Goal: Information Seeking & Learning: Understand process/instructions

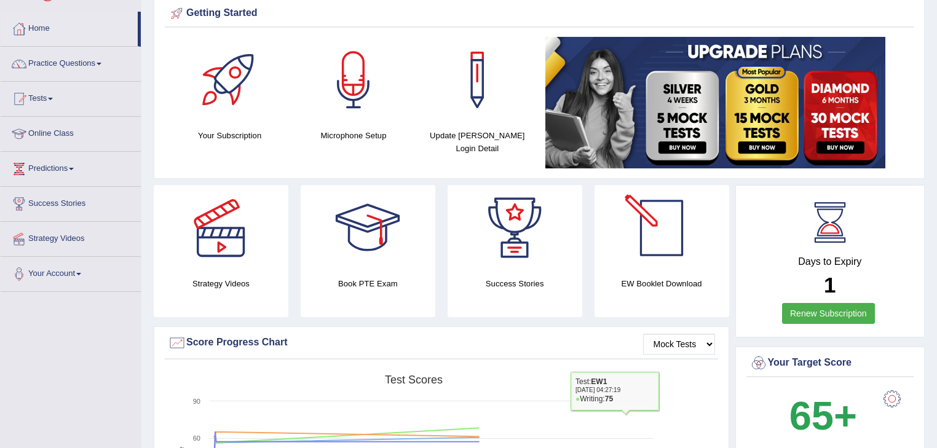
scroll to position [49, 0]
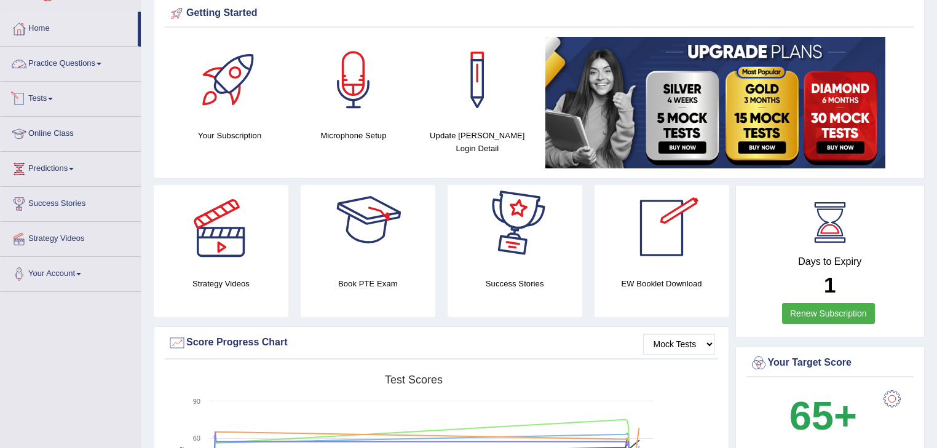
click at [58, 66] on link "Practice Questions" at bounding box center [71, 62] width 140 height 31
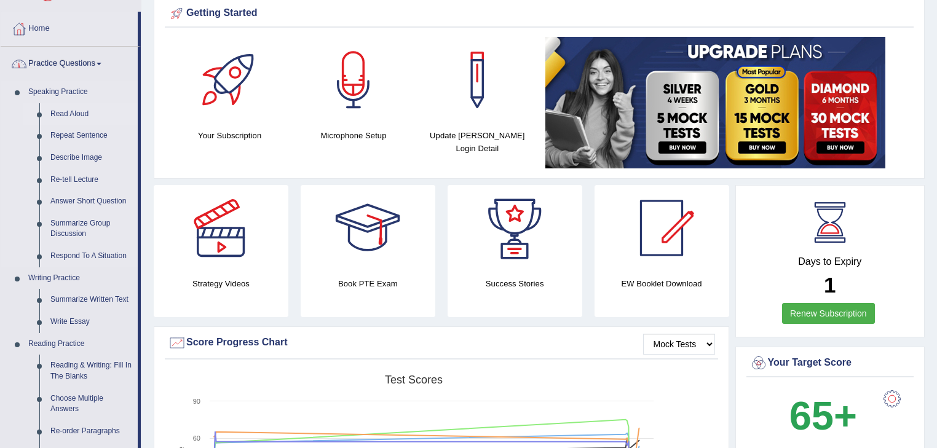
click at [84, 110] on link "Read Aloud" at bounding box center [91, 114] width 93 height 22
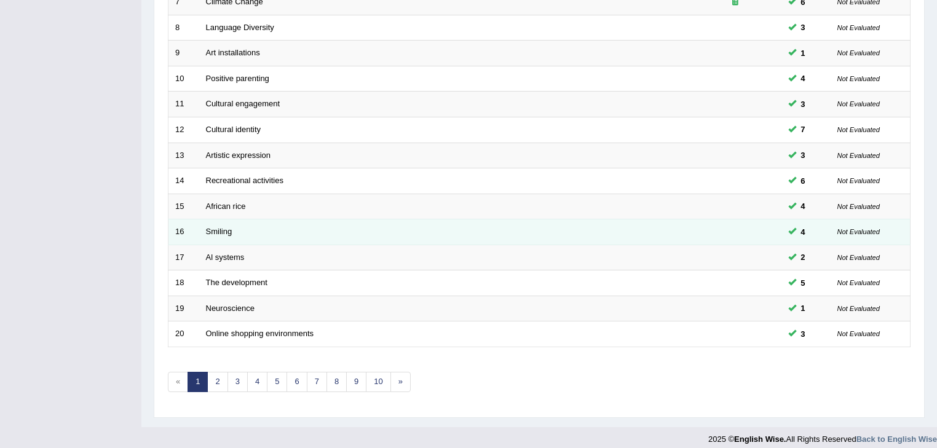
scroll to position [362, 0]
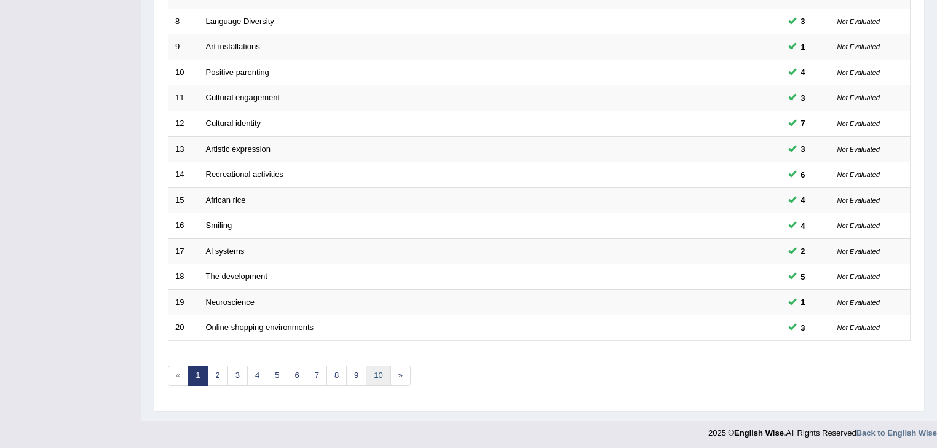
click at [381, 378] on link "10" at bounding box center [378, 376] width 25 height 20
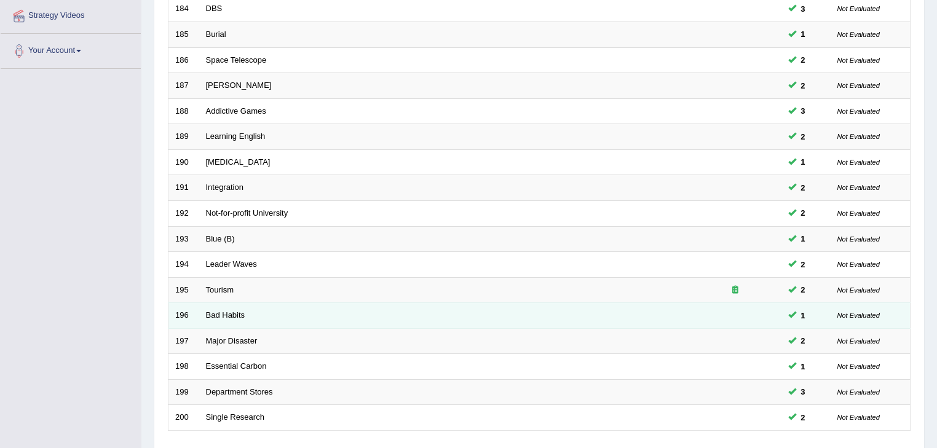
scroll to position [362, 0]
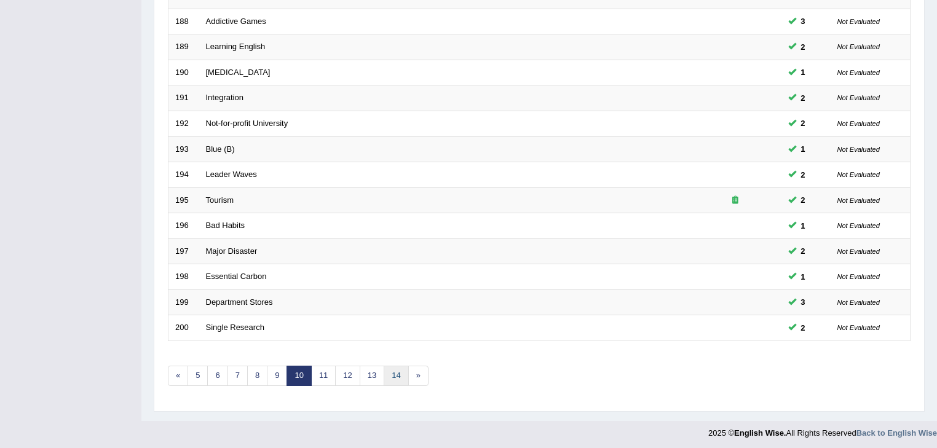
click at [399, 360] on div "Showing 181-200 of 1,246 items. # Title Exam Occurring Taken Last Result 181 Cr…" at bounding box center [539, 83] width 743 height 638
click at [384, 366] on link "14" at bounding box center [396, 376] width 25 height 20
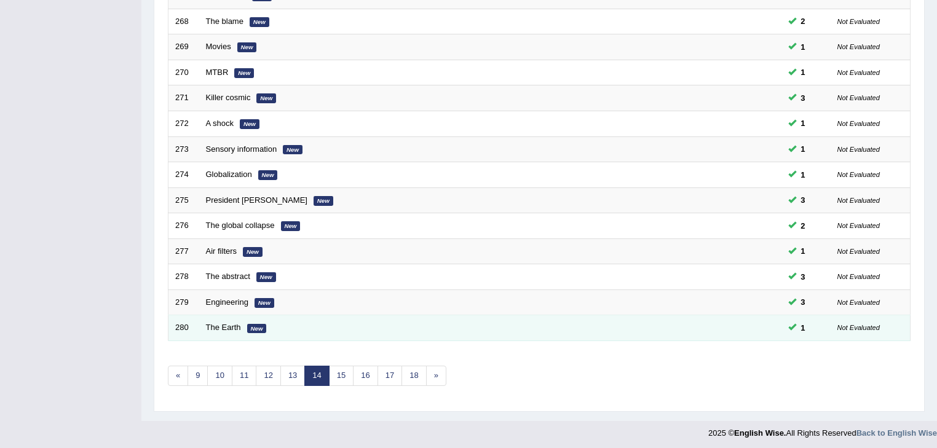
scroll to position [362, 0]
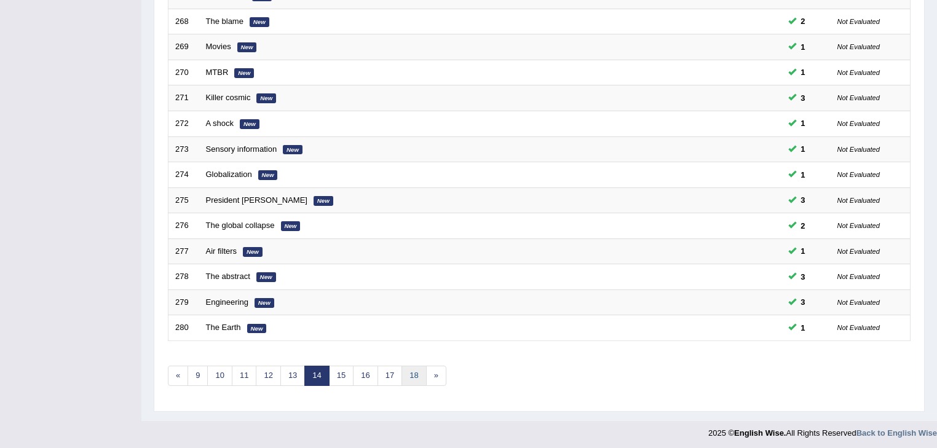
click at [408, 374] on link "18" at bounding box center [413, 376] width 25 height 20
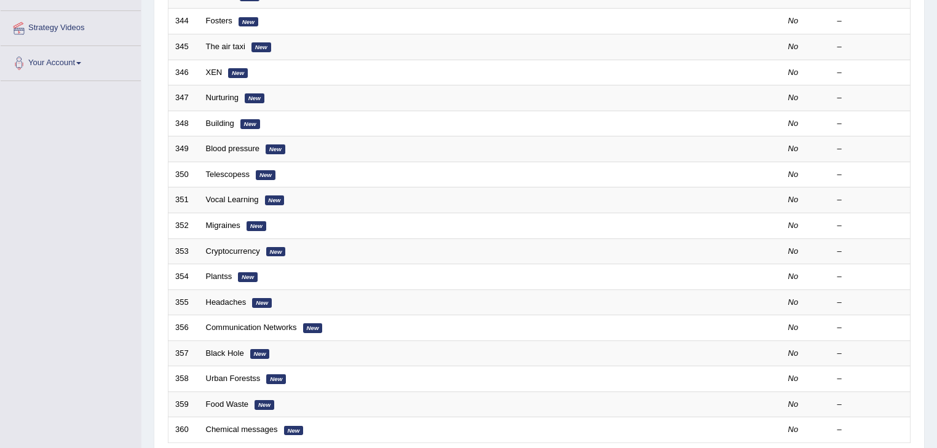
scroll to position [362, 0]
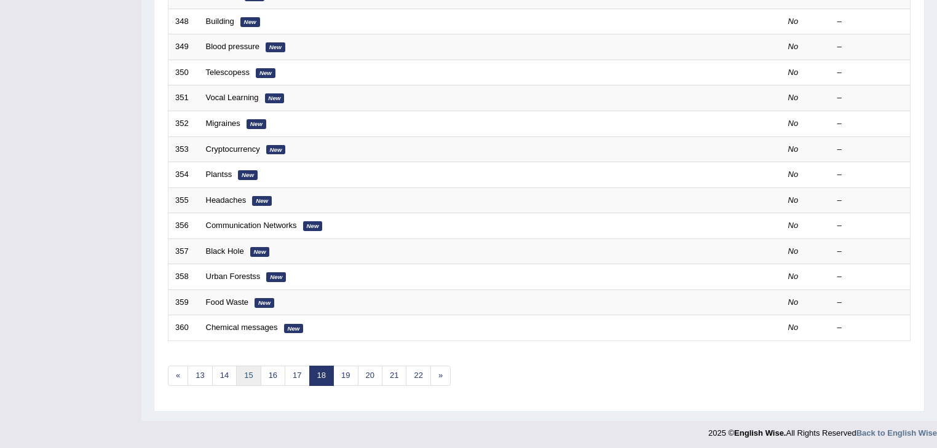
click at [248, 377] on link "15" at bounding box center [248, 376] width 25 height 20
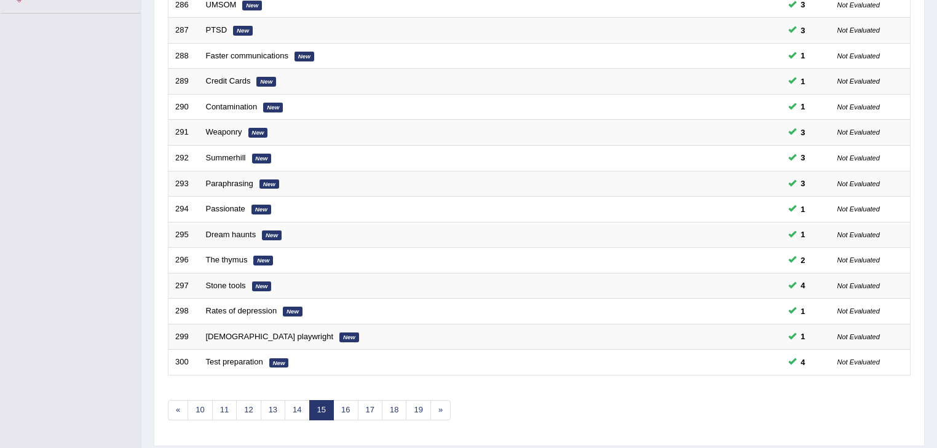
scroll to position [362, 0]
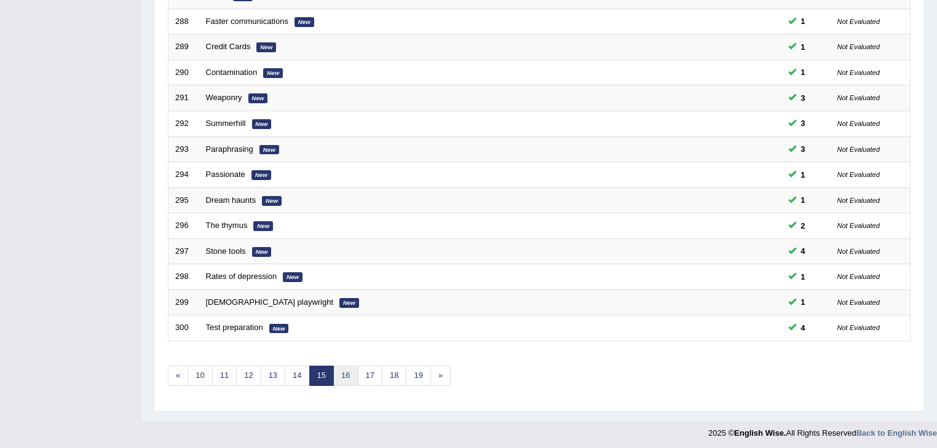
click at [335, 372] on link "16" at bounding box center [345, 376] width 25 height 20
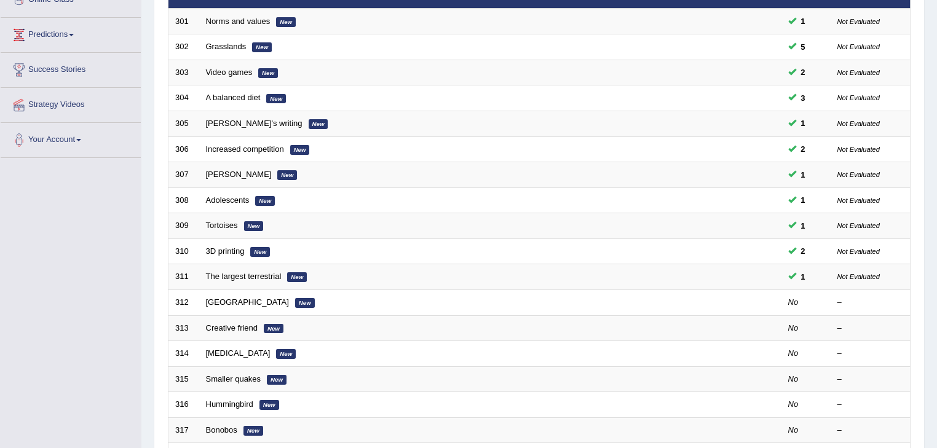
scroll to position [362, 0]
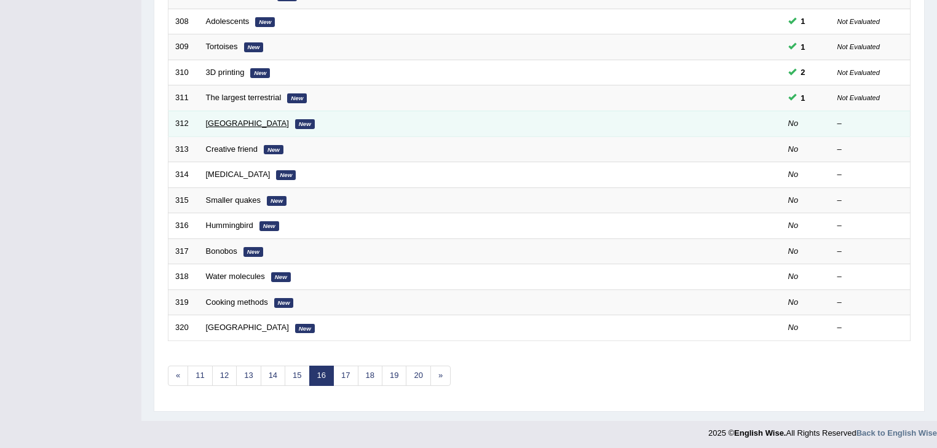
click at [231, 119] on link "[GEOGRAPHIC_DATA]" at bounding box center [247, 123] width 83 height 9
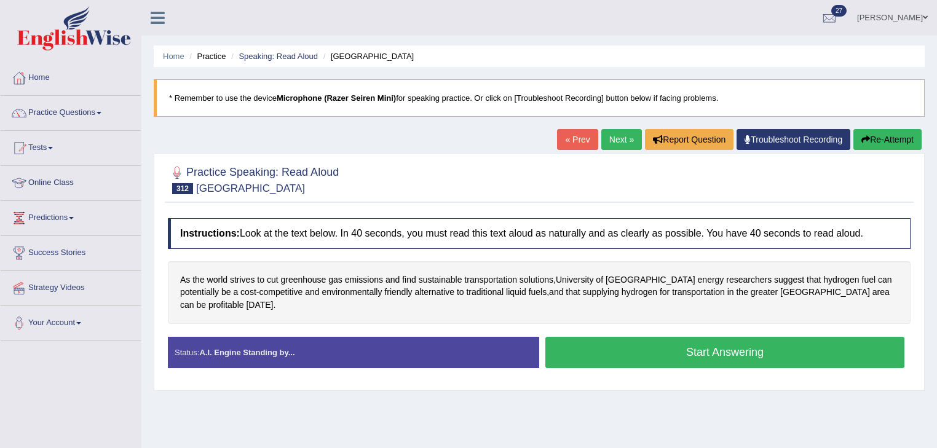
click at [761, 140] on link "Troubleshoot Recording" at bounding box center [794, 139] width 114 height 21
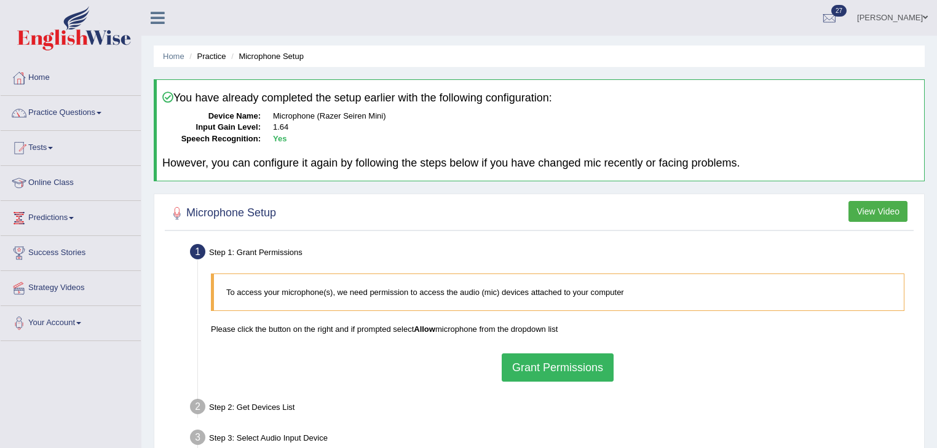
click at [540, 362] on button "Grant Permissions" at bounding box center [558, 368] width 112 height 28
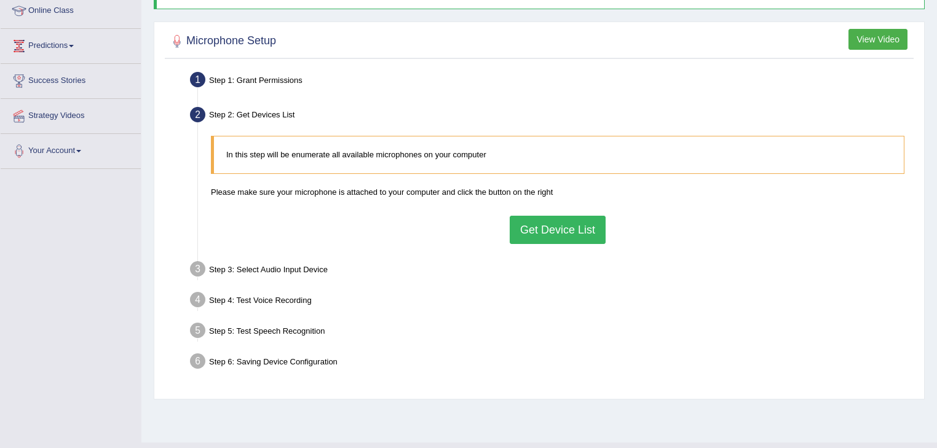
scroll to position [197, 0]
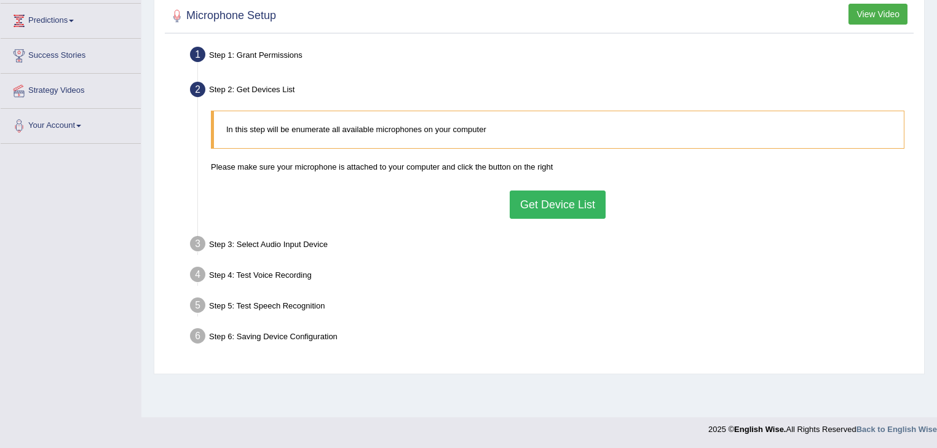
click at [550, 211] on button "Get Device List" at bounding box center [558, 205] width 96 height 28
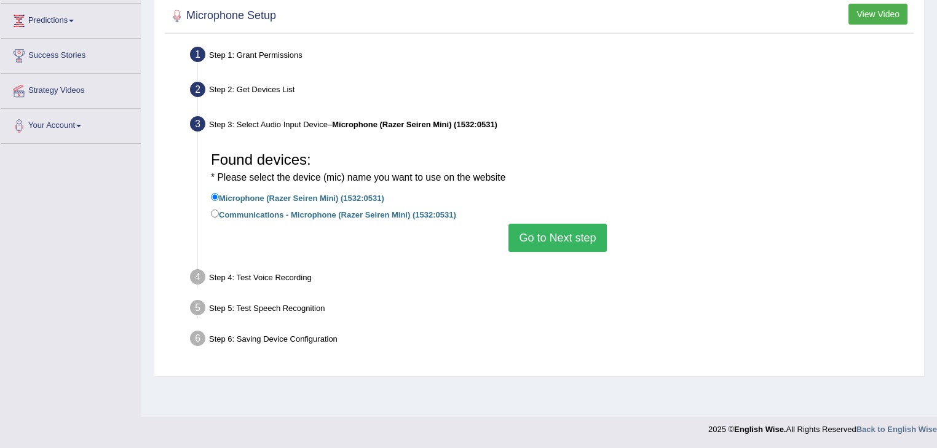
click at [378, 211] on label "Communications - Microphone (Razer Seiren Mini) (1532:0531)" at bounding box center [333, 214] width 245 height 14
click at [219, 211] on input "Communications - Microphone (Razer Seiren Mini) (1532:0531)" at bounding box center [215, 214] width 8 height 8
radio input "true"
click at [362, 192] on label "Microphone (Razer Seiren Mini) (1532:0531)" at bounding box center [297, 198] width 173 height 14
click at [219, 193] on input "Microphone (Razer Seiren Mini) (1532:0531)" at bounding box center [215, 197] width 8 height 8
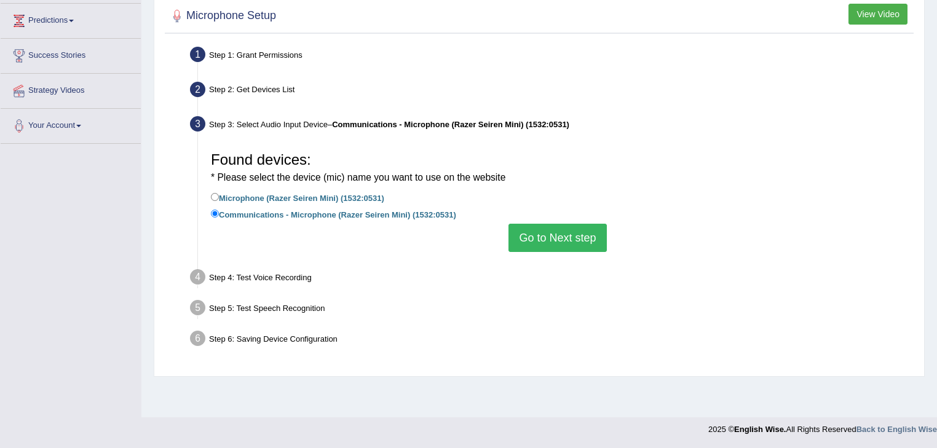
radio input "true"
click at [557, 224] on button "Go to Next step" at bounding box center [557, 238] width 98 height 28
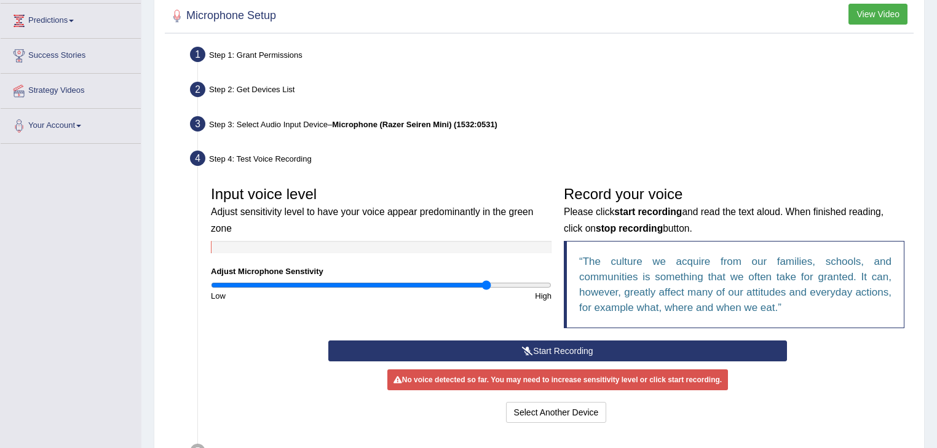
click at [548, 349] on button "Start Recording" at bounding box center [557, 351] width 458 height 21
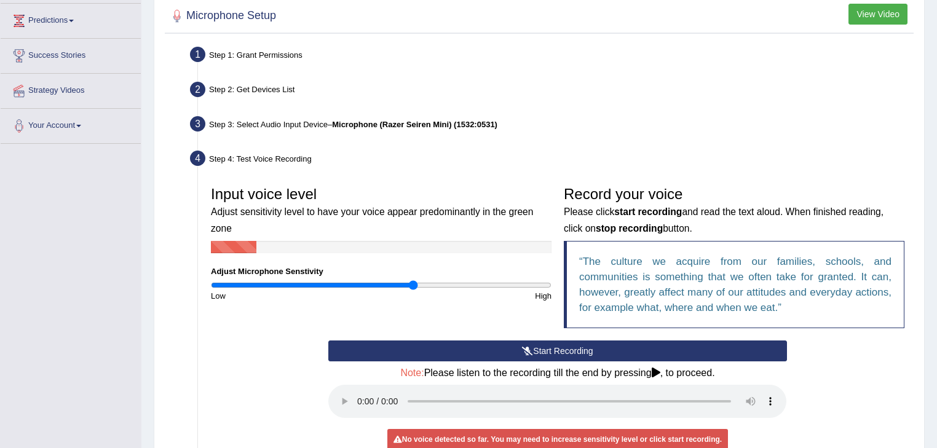
drag, startPoint x: 465, startPoint y: 286, endPoint x: 413, endPoint y: 280, distance: 52.6
type input "1.2"
click at [413, 280] on input "range" at bounding box center [381, 285] width 341 height 10
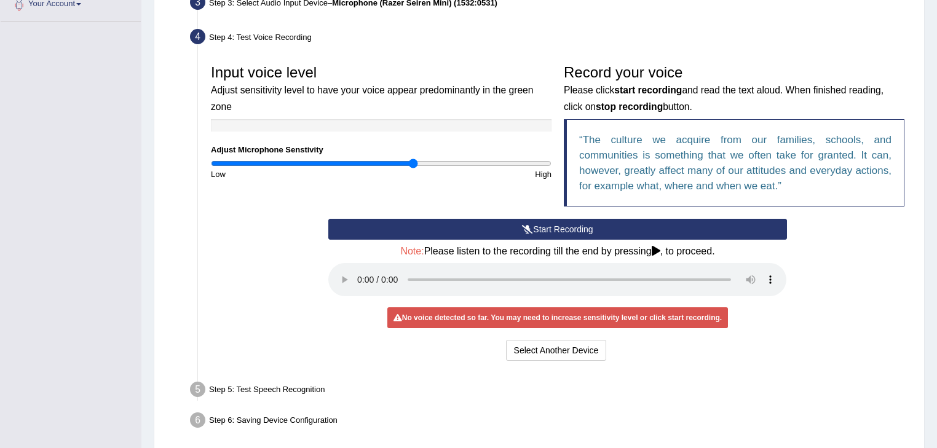
scroll to position [368, 0]
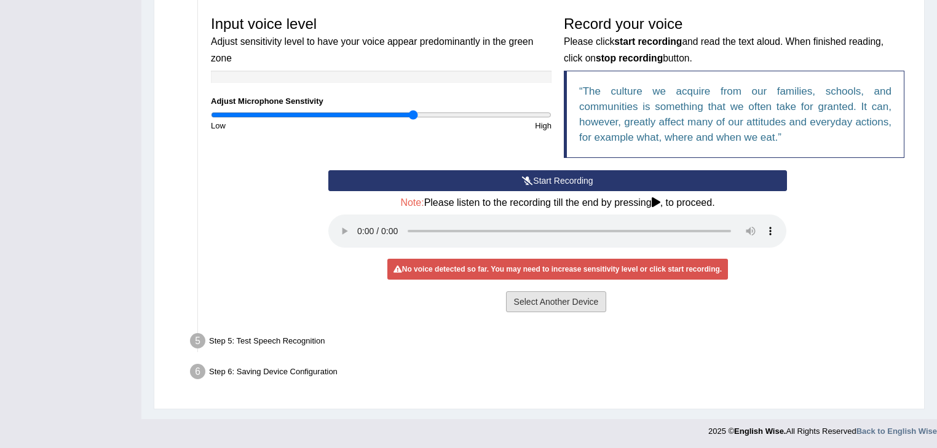
click at [532, 299] on button "Select Another Device" at bounding box center [556, 301] width 101 height 21
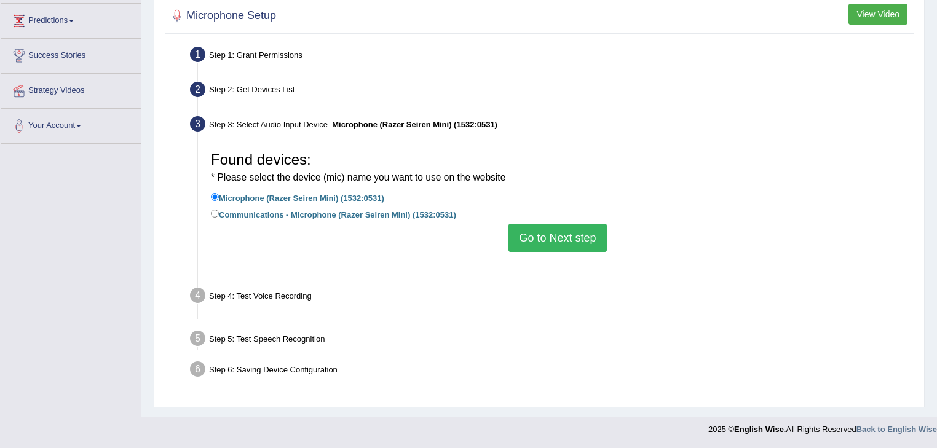
scroll to position [197, 0]
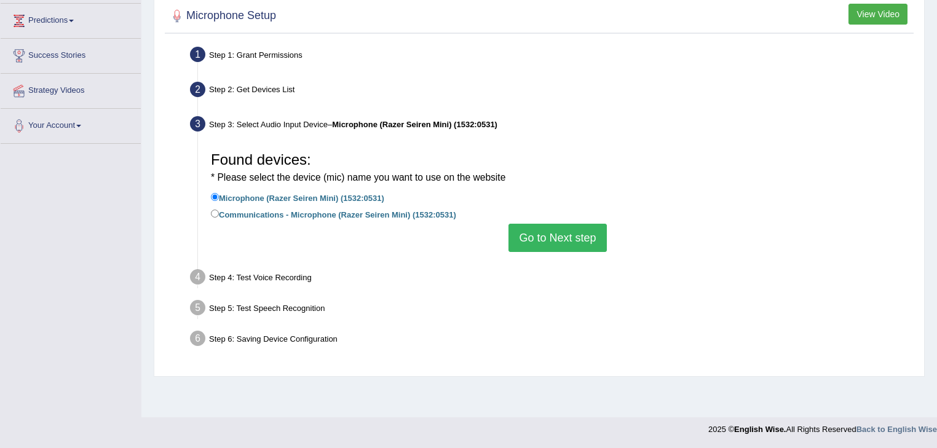
click at [374, 213] on label "Communications - Microphone (Razer Seiren Mini) (1532:0531)" at bounding box center [333, 214] width 245 height 14
click at [219, 213] on input "Communications - Microphone (Razer Seiren Mini) (1532:0531)" at bounding box center [215, 214] width 8 height 8
radio input "true"
click at [325, 182] on div "* Please select the device (mic) name you want to use on the website" at bounding box center [558, 176] width 694 height 16
click at [330, 192] on label "Microphone (Razer Seiren Mini) (1532:0531)" at bounding box center [297, 198] width 173 height 14
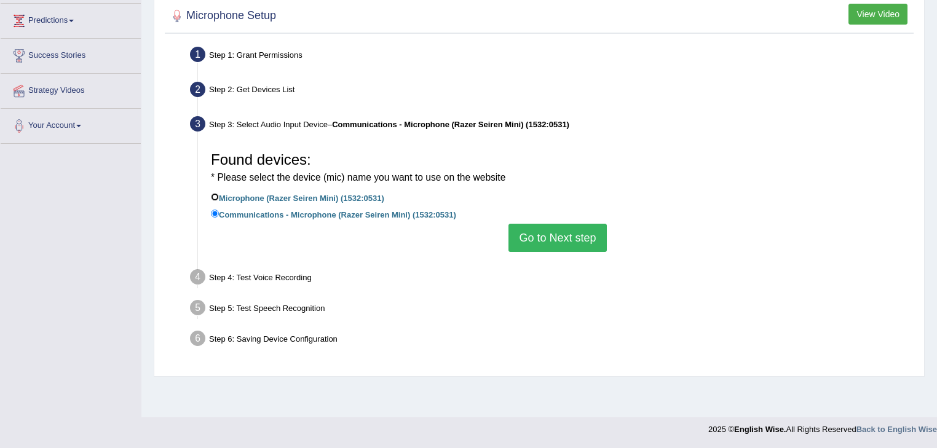
click at [219, 193] on input "Microphone (Razer Seiren Mini) (1532:0531)" at bounding box center [215, 197] width 8 height 8
radio input "true"
click at [354, 215] on label "Communications - Microphone (Razer Seiren Mini) (1532:0531)" at bounding box center [333, 214] width 245 height 14
click at [219, 215] on input "Communications - Microphone (Razer Seiren Mini) (1532:0531)" at bounding box center [215, 214] width 8 height 8
radio input "true"
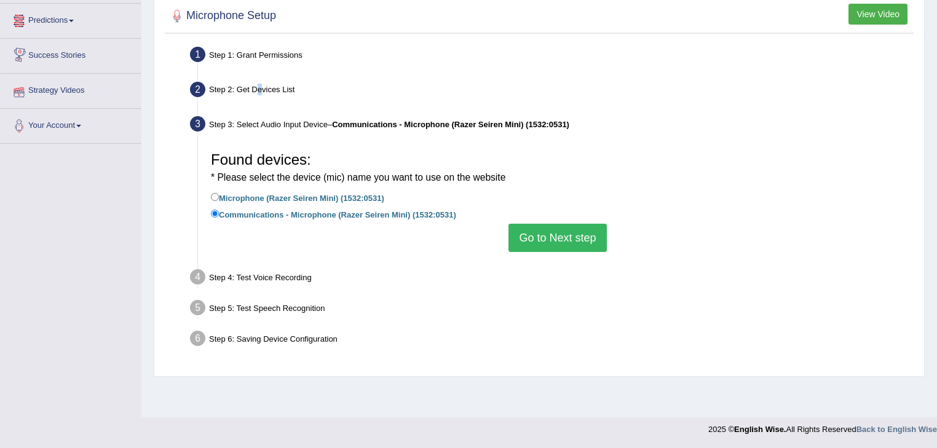
click at [258, 97] on div "Step 2: Get Devices List" at bounding box center [551, 91] width 734 height 27
click at [599, 229] on button "Go to Next step" at bounding box center [557, 238] width 98 height 28
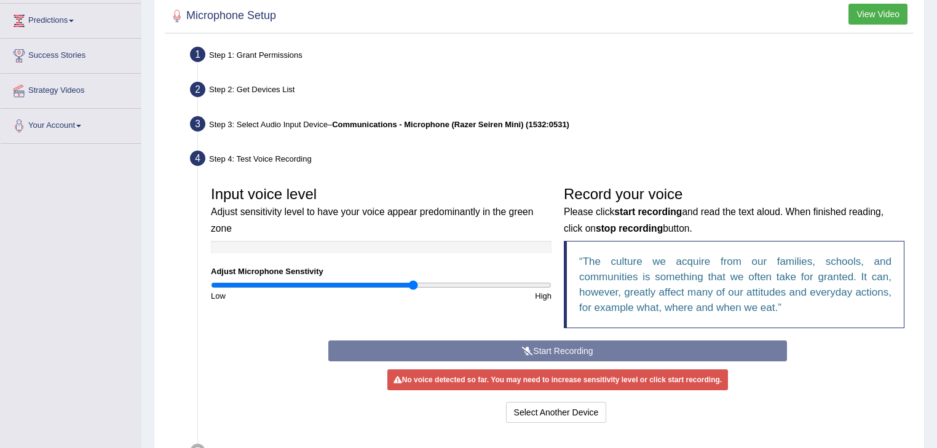
click at [565, 334] on div "Record your voice Please click start recording and read the text aloud. When fi…" at bounding box center [734, 260] width 353 height 160
click at [571, 349] on div "Start Recording Stop Recording Note: Please listen to the recording till the en…" at bounding box center [557, 383] width 470 height 85
click at [602, 349] on div "Start Recording Stop Recording Note: Please listen to the recording till the en…" at bounding box center [557, 383] width 470 height 85
click at [604, 351] on div "Start Recording Stop Recording Note: Please listen to the recording till the en…" at bounding box center [557, 383] width 470 height 85
click at [583, 406] on button "Select Another Device" at bounding box center [556, 412] width 101 height 21
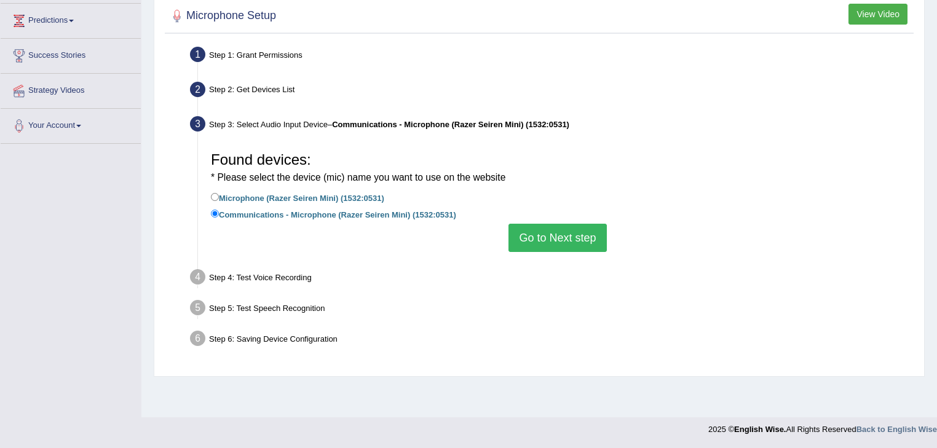
click at [539, 243] on button "Go to Next step" at bounding box center [557, 238] width 98 height 28
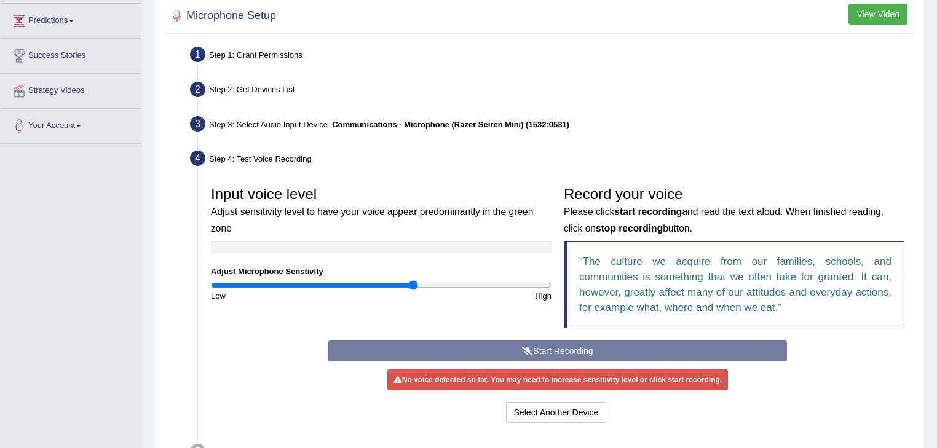
click at [524, 345] on div "Start Recording Stop Recording Note: Please listen to the recording till the en…" at bounding box center [557, 383] width 470 height 85
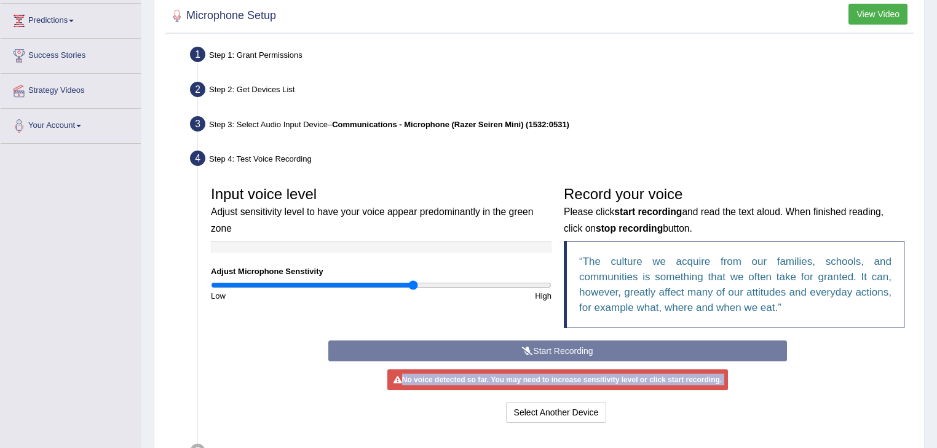
click at [524, 345] on div "Start Recording Stop Recording Note: Please listen to the recording till the en…" at bounding box center [557, 383] width 470 height 85
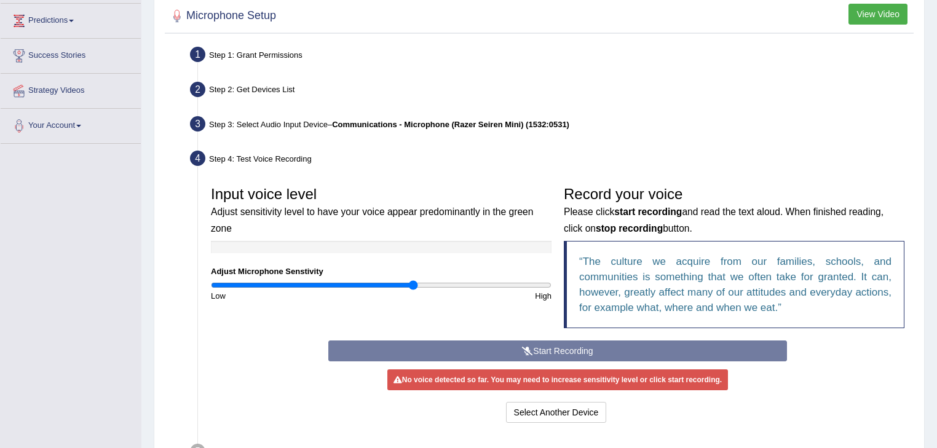
click at [522, 345] on div "Start Recording Stop Recording Note: Please listen to the recording till the en…" at bounding box center [557, 383] width 470 height 85
click at [524, 346] on div "Start Recording Stop Recording Note: Please listen to the recording till the en…" at bounding box center [557, 383] width 470 height 85
click at [526, 362] on div "Start Recording Stop Recording Note: Please listen to the recording till the en…" at bounding box center [557, 383] width 470 height 85
drag, startPoint x: 536, startPoint y: 348, endPoint x: 484, endPoint y: 242, distance: 118.0
click at [536, 347] on div "Start Recording Stop Recording Note: Please listen to the recording till the en…" at bounding box center [557, 383] width 470 height 85
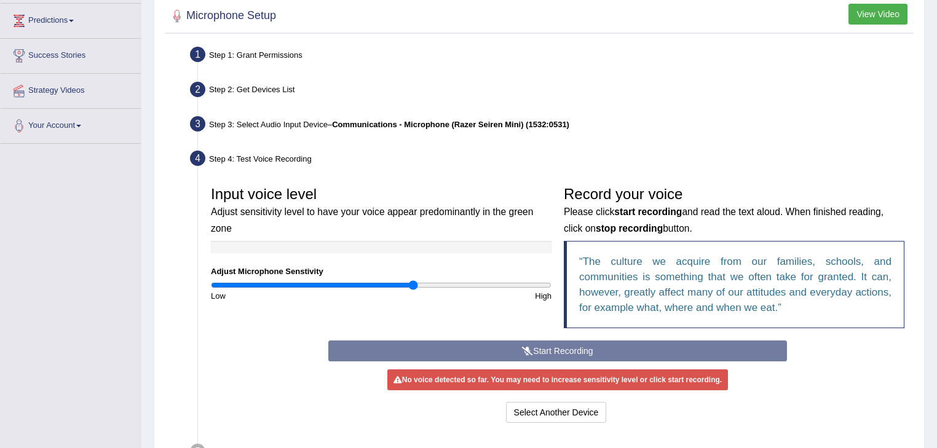
click at [259, 10] on h2 "Microphone Setup" at bounding box center [222, 16] width 108 height 18
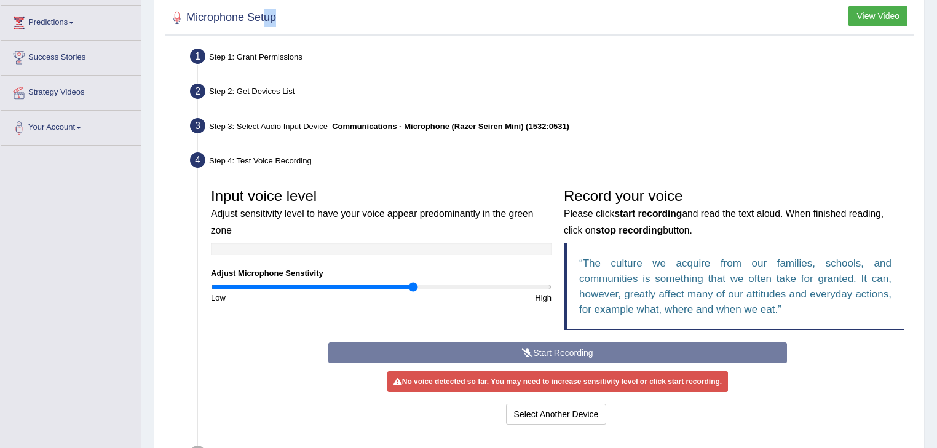
drag, startPoint x: 263, startPoint y: 9, endPoint x: 301, endPoint y: 2, distance: 38.7
click at [282, 6] on div "Microphone Setup View Video" at bounding box center [539, 20] width 749 height 31
